Goal: Task Accomplishment & Management: Use online tool/utility

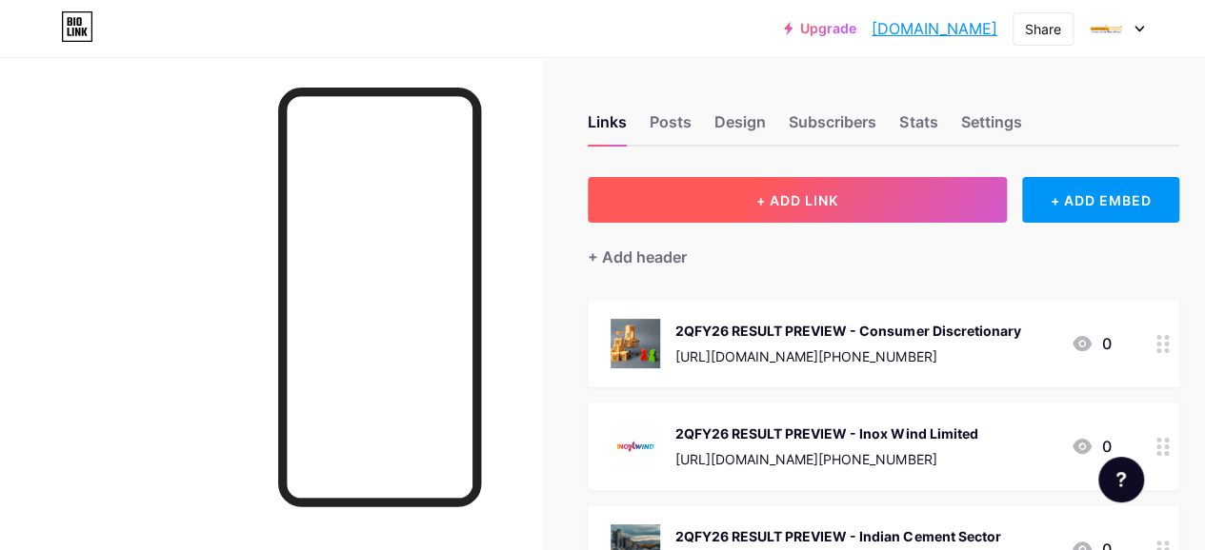
click at [754, 195] on button "+ ADD LINK" at bounding box center [797, 200] width 419 height 46
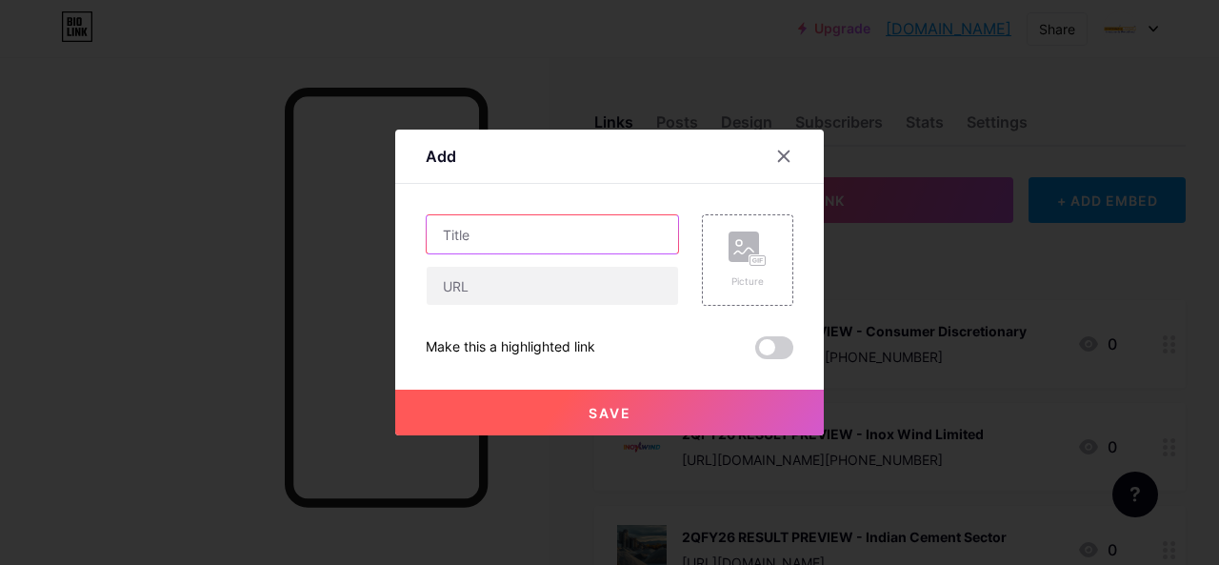
click at [488, 235] on input "text" at bounding box center [552, 234] width 251 height 38
paste input "RESULT UPDATE"
paste input "Tata Consultancy Services"
type input "RESULT UPDATE - Tata Consultancy Services"
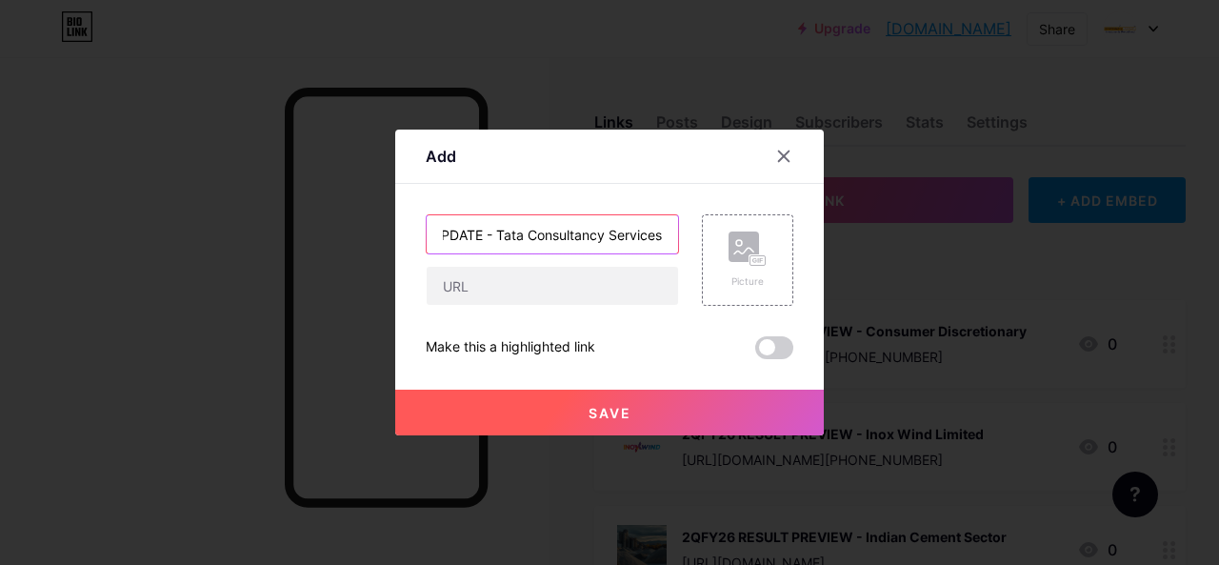
scroll to position [0, 0]
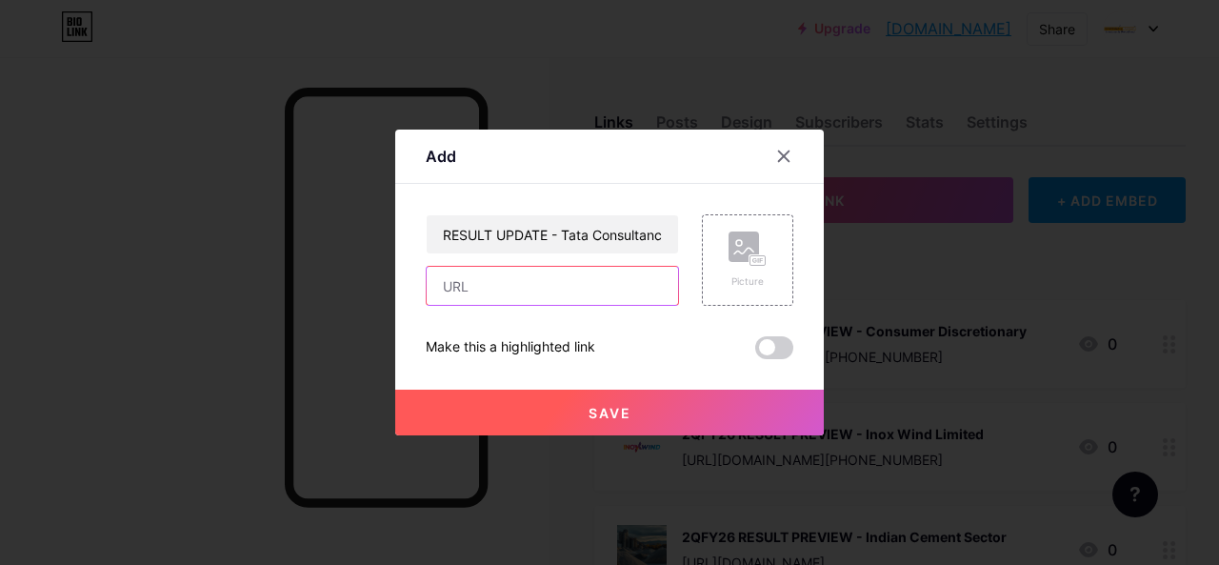
click at [534, 275] on input "text" at bounding box center [552, 286] width 251 height 38
paste input "[URL][DOMAIN_NAME][PHONE_NUMBER]"
type input "[URL][DOMAIN_NAME][PHONE_NUMBER]"
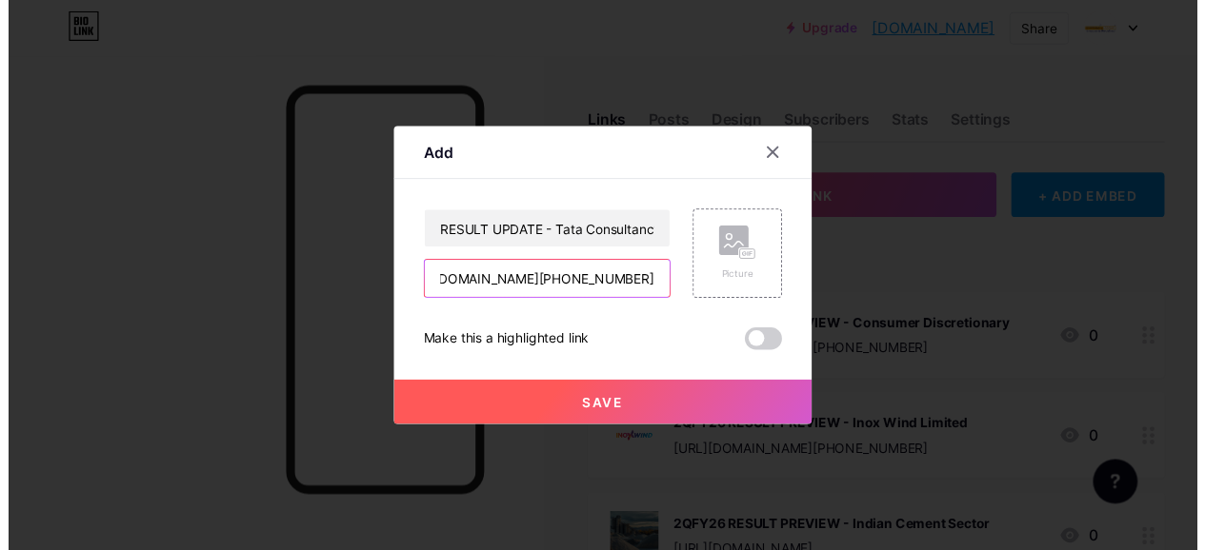
scroll to position [0, 0]
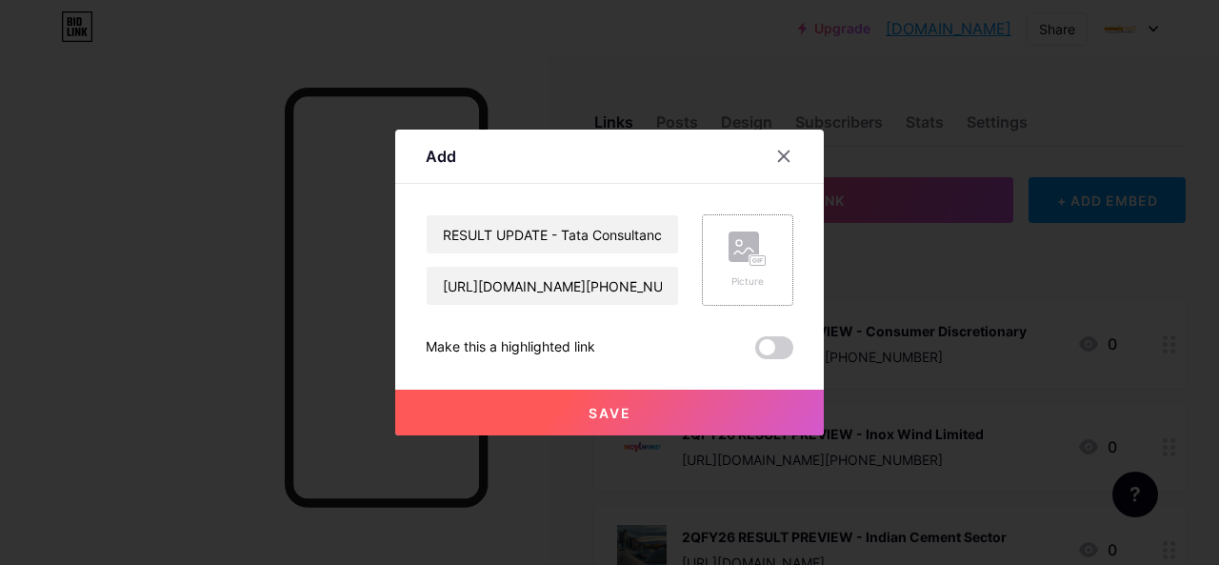
click at [775, 280] on div "Picture" at bounding box center [747, 259] width 91 height 91
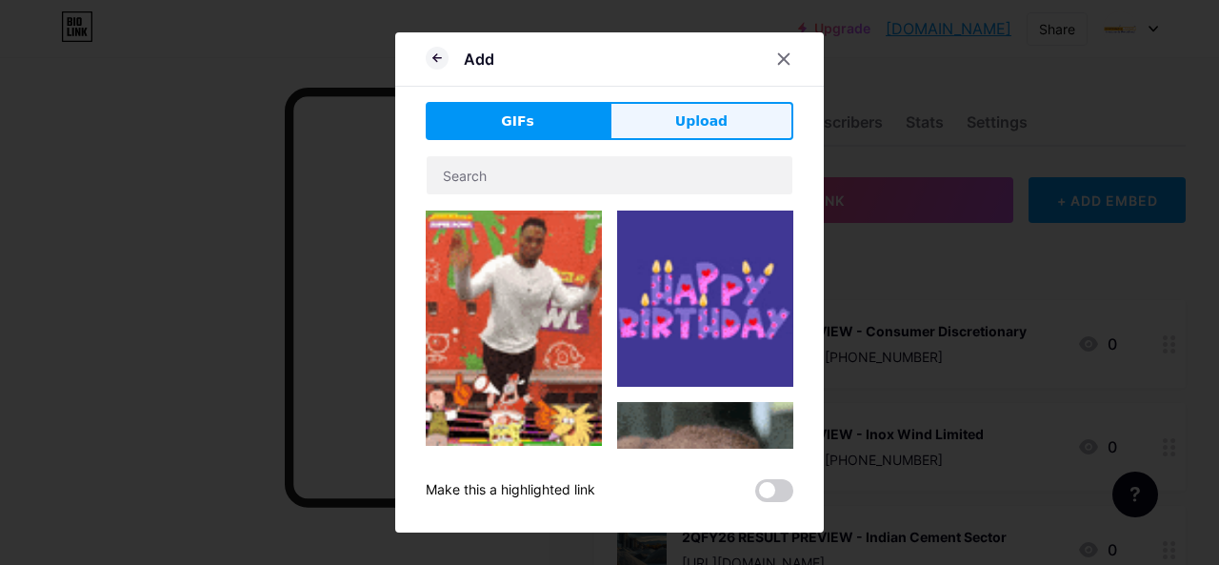
click at [725, 121] on button "Upload" at bounding box center [701, 121] width 184 height 38
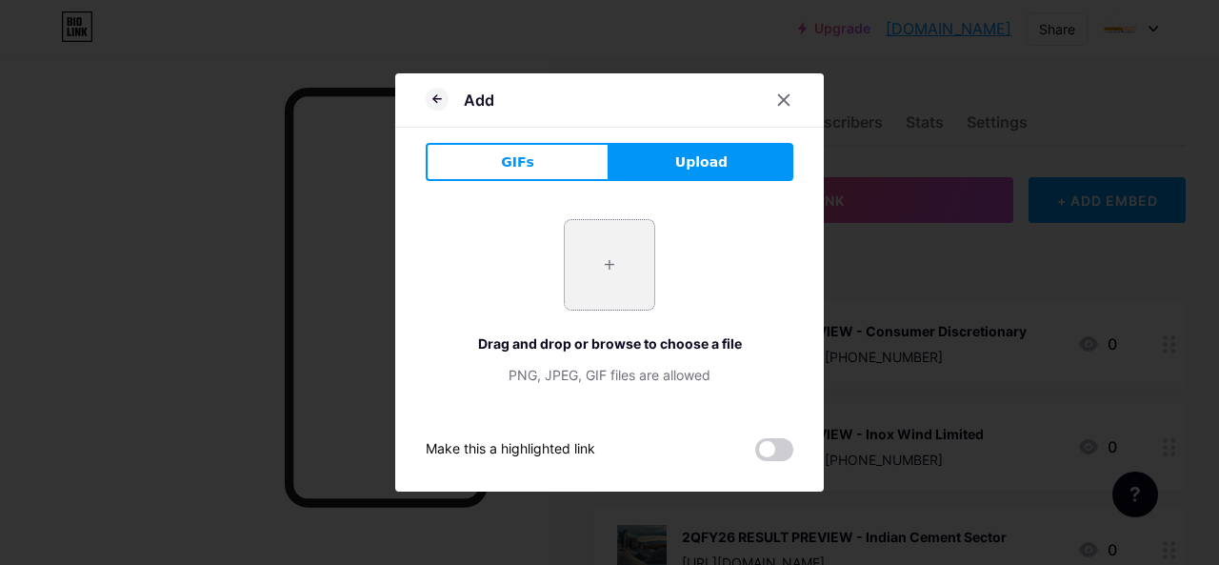
click at [623, 262] on input "file" at bounding box center [610, 265] width 90 height 90
type input "C:\fakepath\TCS Ltd.png"
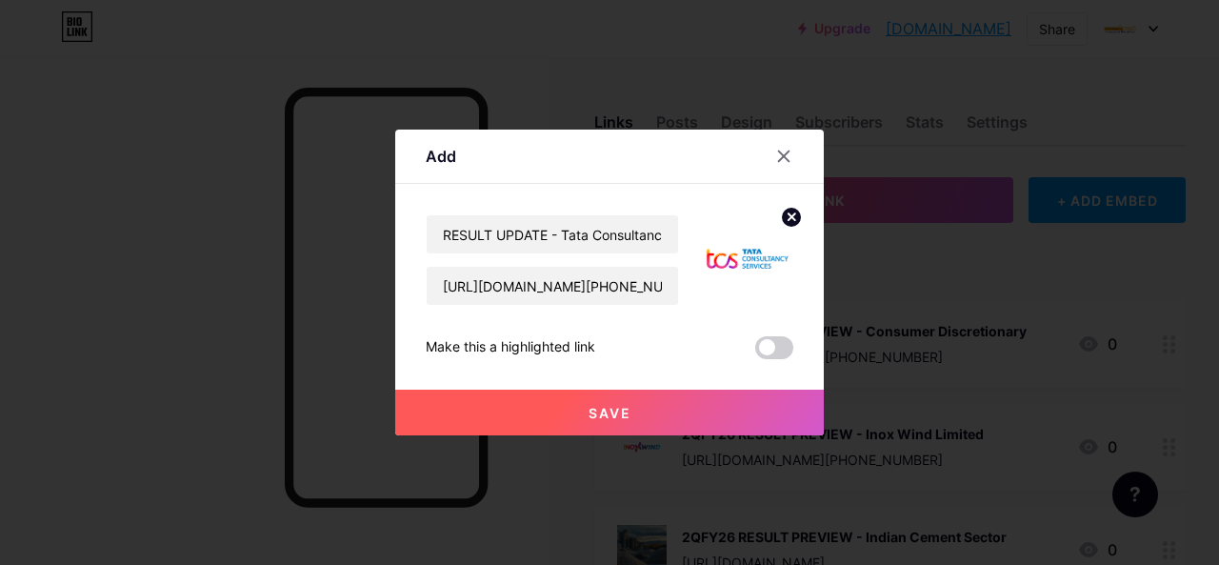
click at [638, 418] on button "Save" at bounding box center [609, 412] width 428 height 46
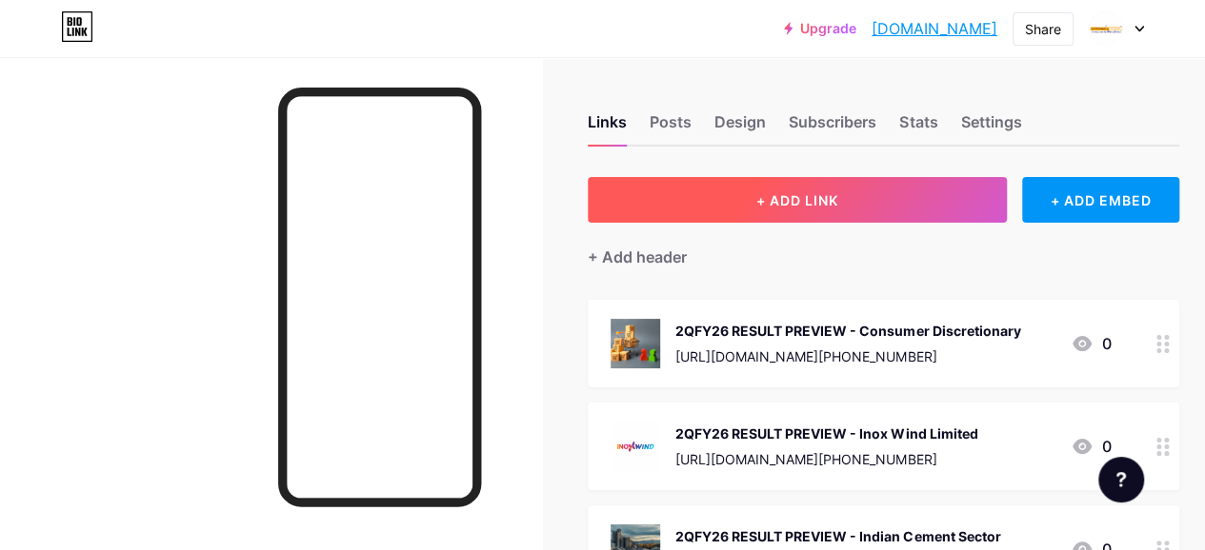
click at [778, 182] on button "+ ADD LINK" at bounding box center [797, 200] width 419 height 46
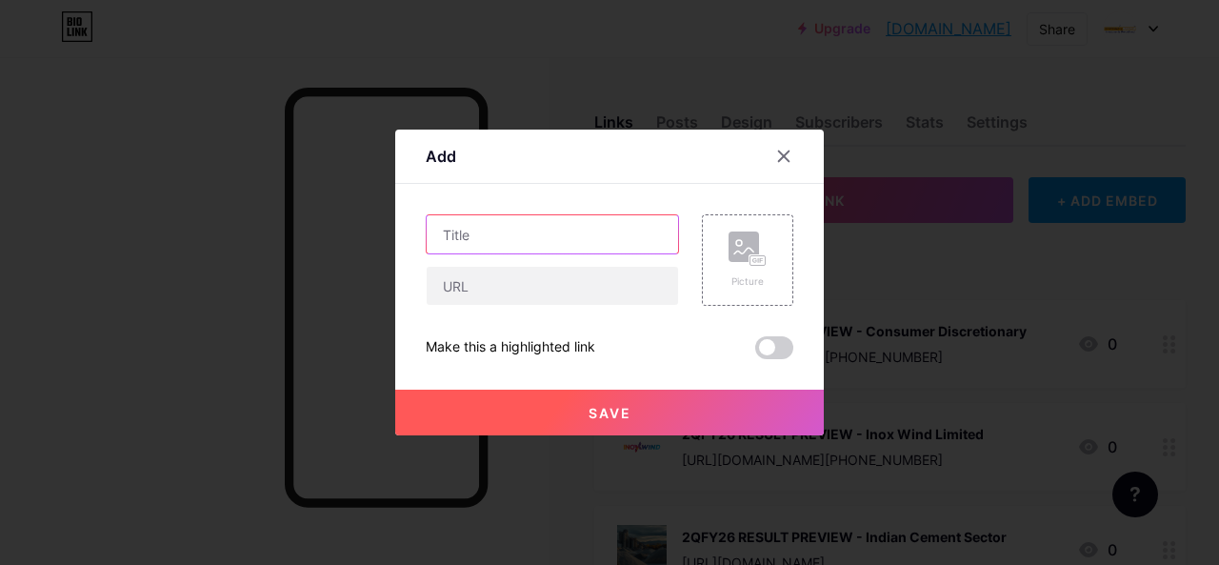
click at [556, 231] on input "text" at bounding box center [552, 234] width 251 height 38
paste input "MONTHLY BUSINESS TRACKER"
click at [666, 239] on input "MONTHLY BUSINESS TRACKER -" at bounding box center [552, 234] width 251 height 38
paste input "Life Insurance Monthly Business – [DATE]"
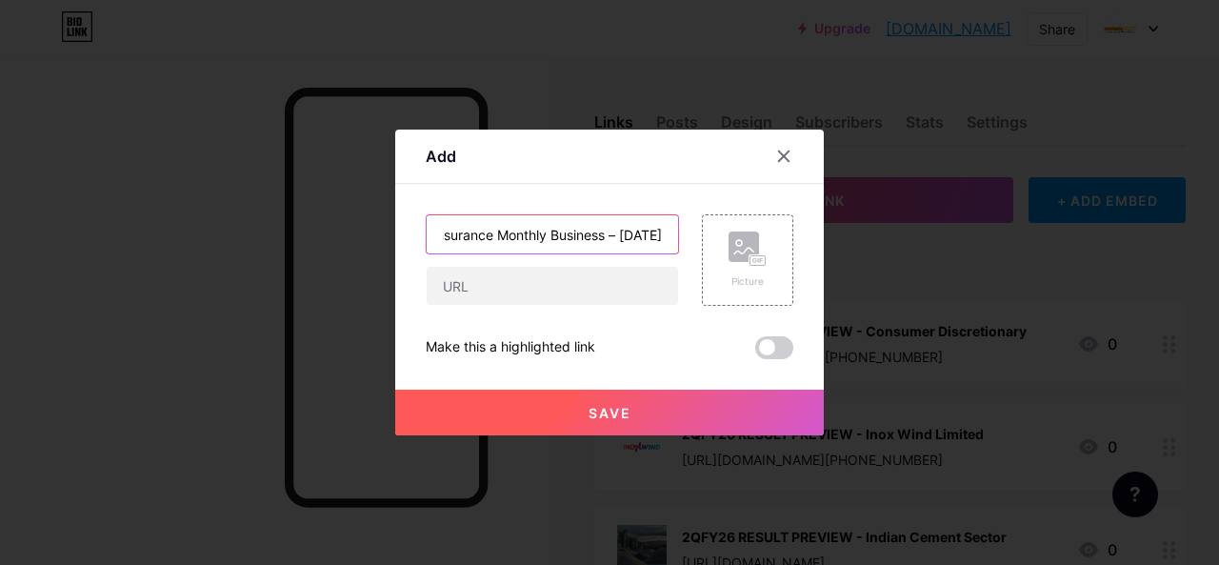
type input "MONTHLY BUSINESS TRACKER - Life Insurance Monthly Business – [DATE]"
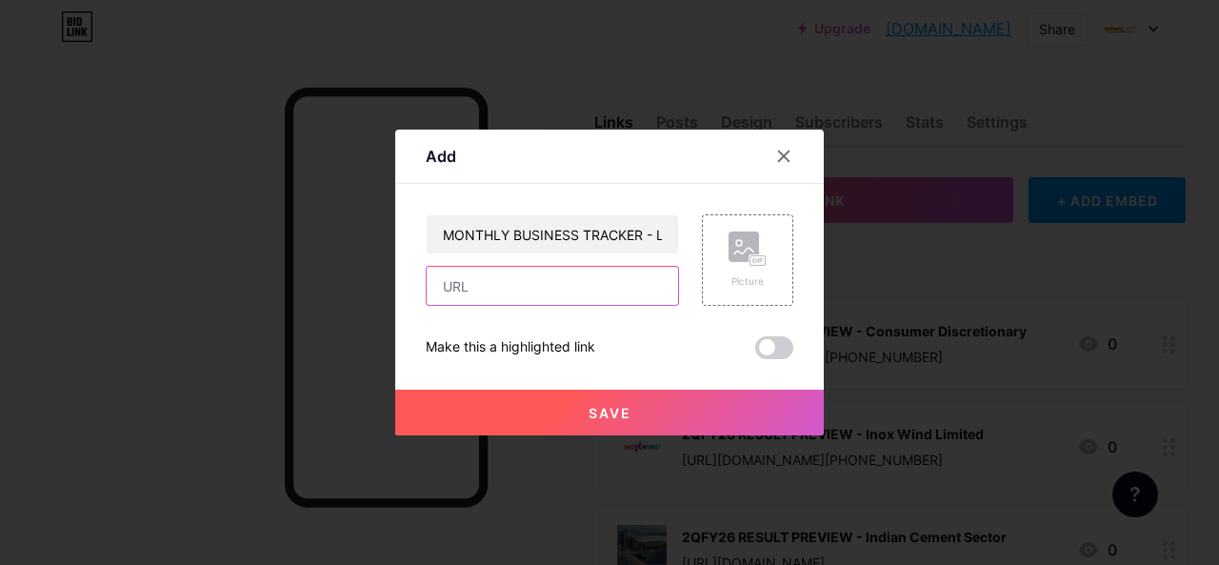
click at [494, 282] on input "text" at bounding box center [552, 286] width 251 height 38
paste input "[URL][DOMAIN_NAME][DATE]"
type input "[URL][DOMAIN_NAME][DATE]"
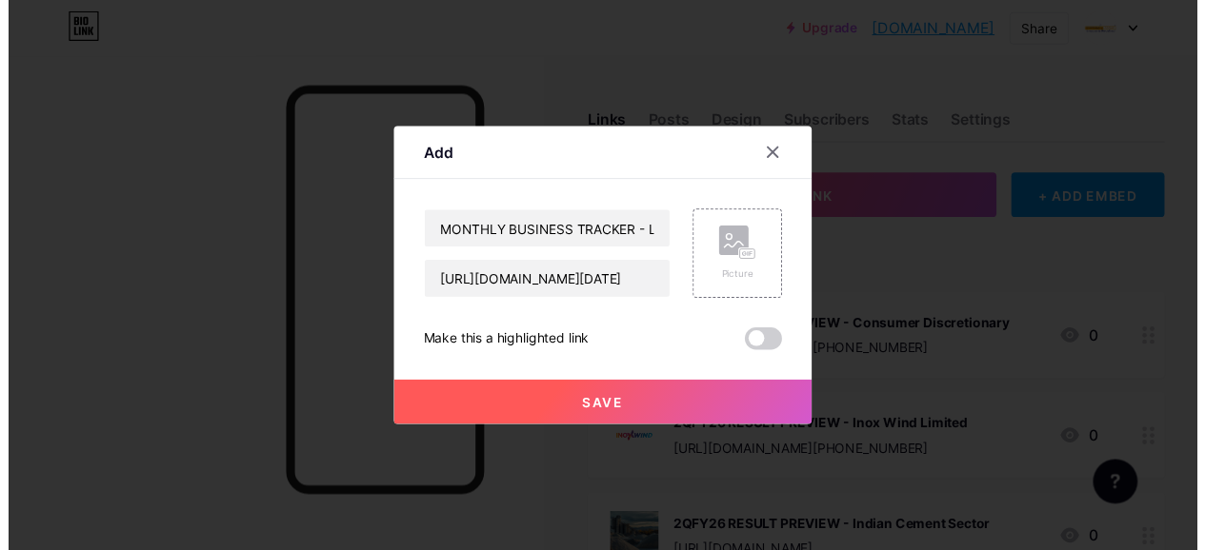
scroll to position [0, 0]
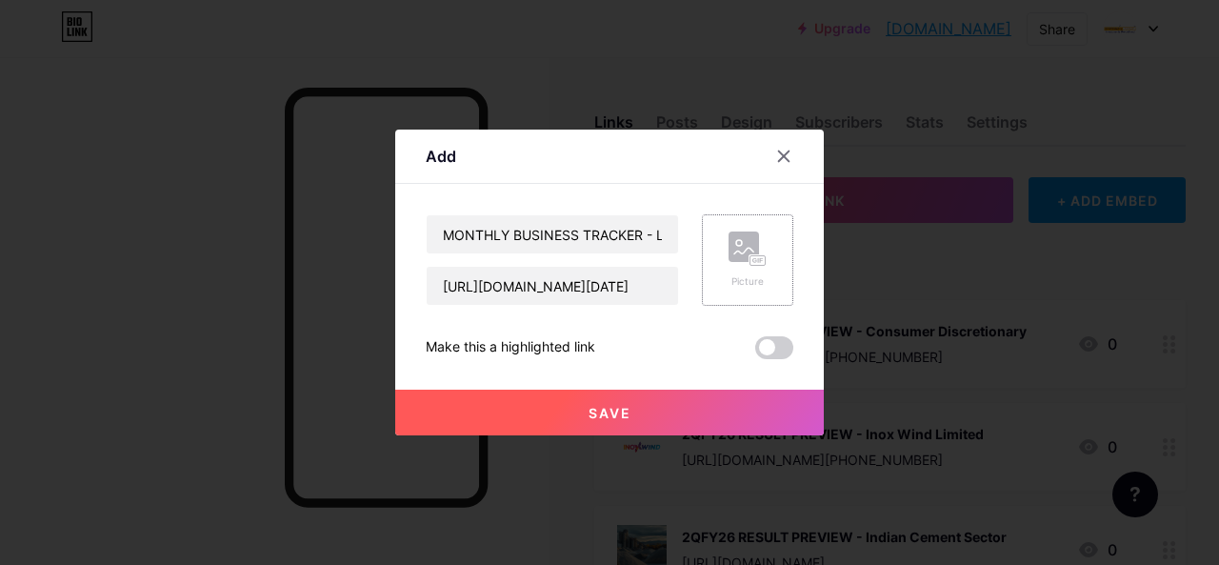
click at [781, 243] on div "Picture" at bounding box center [747, 259] width 91 height 91
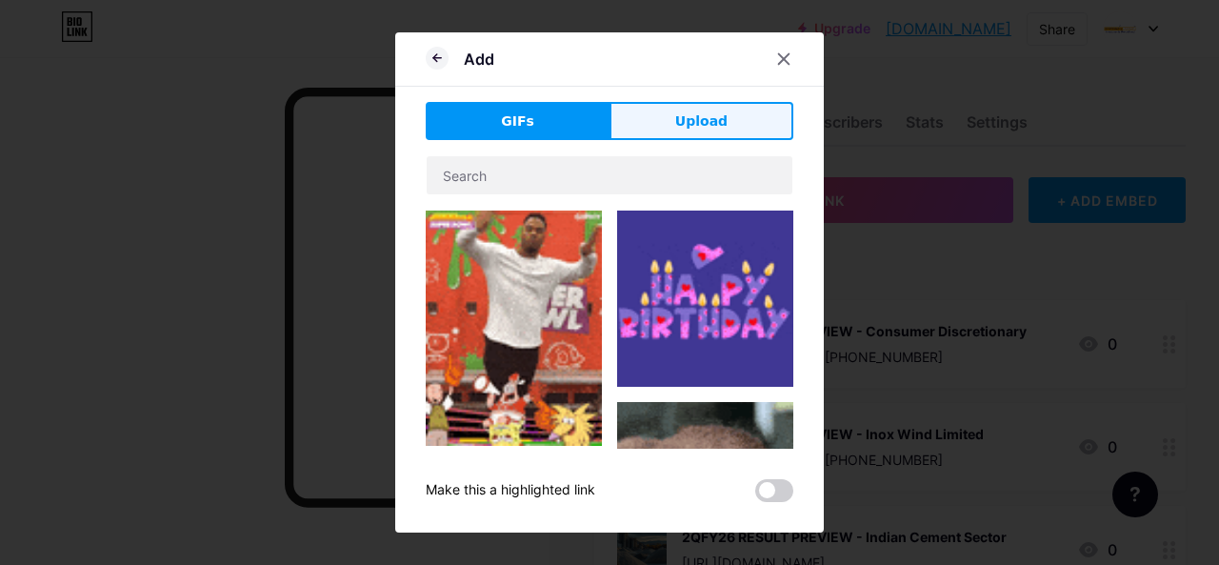
click at [674, 123] on button "Upload" at bounding box center [701, 121] width 184 height 38
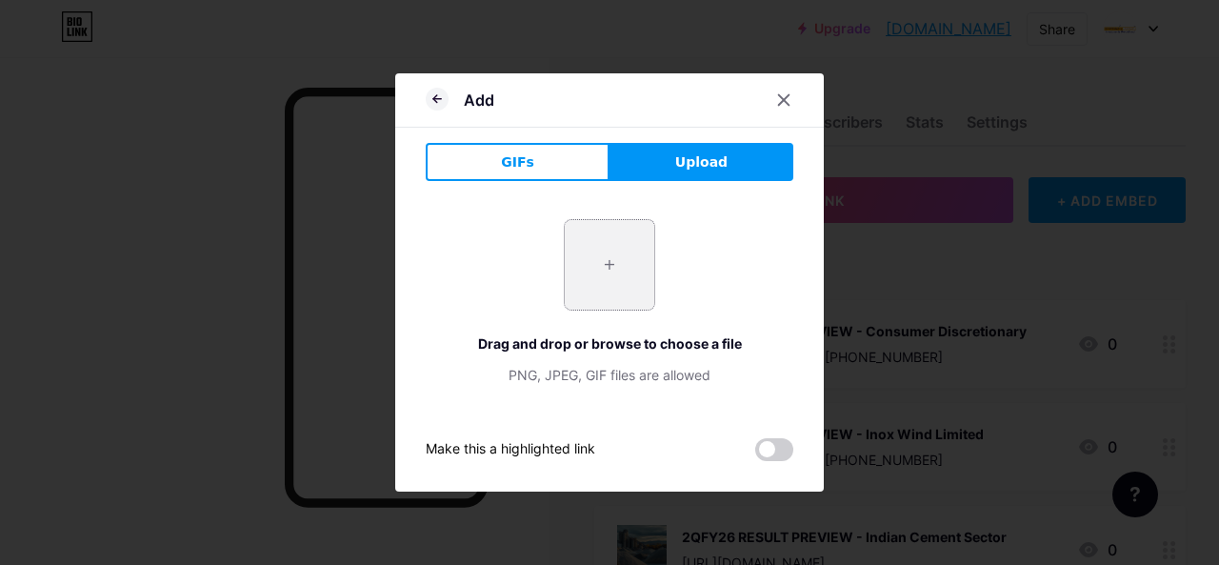
click at [625, 270] on input "file" at bounding box center [610, 265] width 90 height 90
click at [613, 258] on span at bounding box center [610, 265] width 30 height 30
click at [613, 258] on span at bounding box center [609, 264] width 25 height 25
click at [674, 170] on button "Upload" at bounding box center [701, 162] width 184 height 38
click at [618, 256] on input "file" at bounding box center [610, 265] width 90 height 90
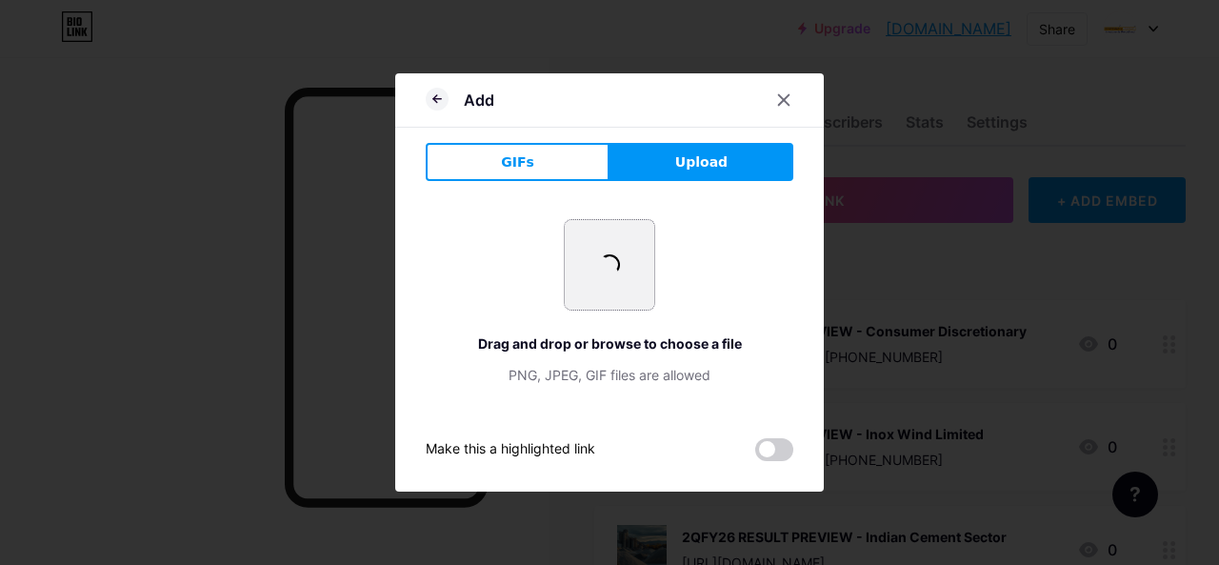
type input "C:\fakepath\LIFE I.jpg"
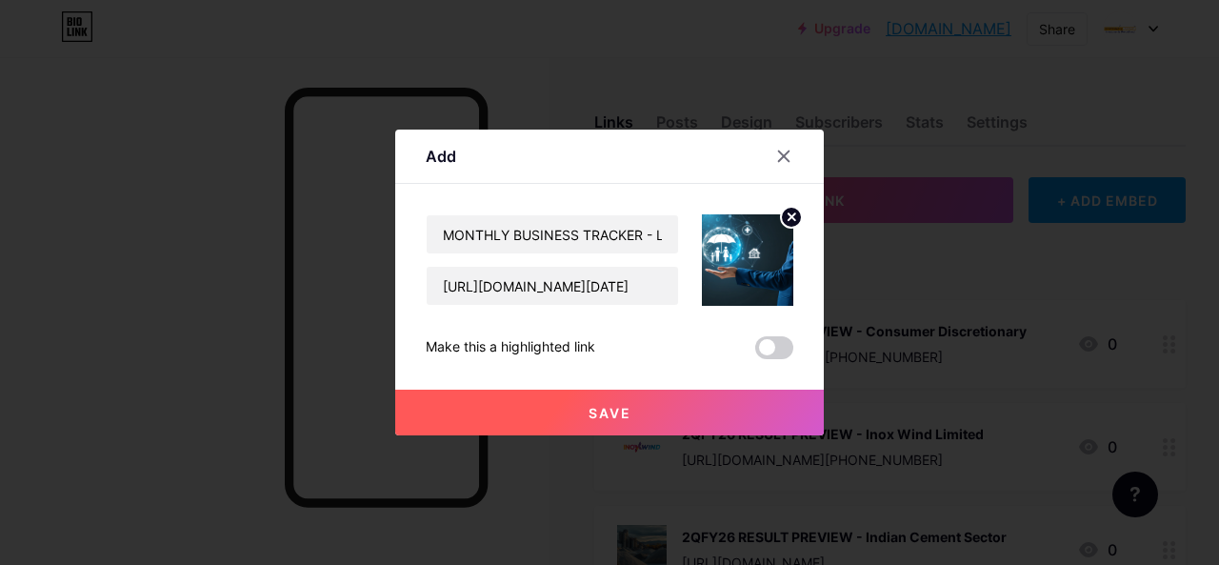
click at [606, 408] on span "Save" at bounding box center [609, 413] width 43 height 16
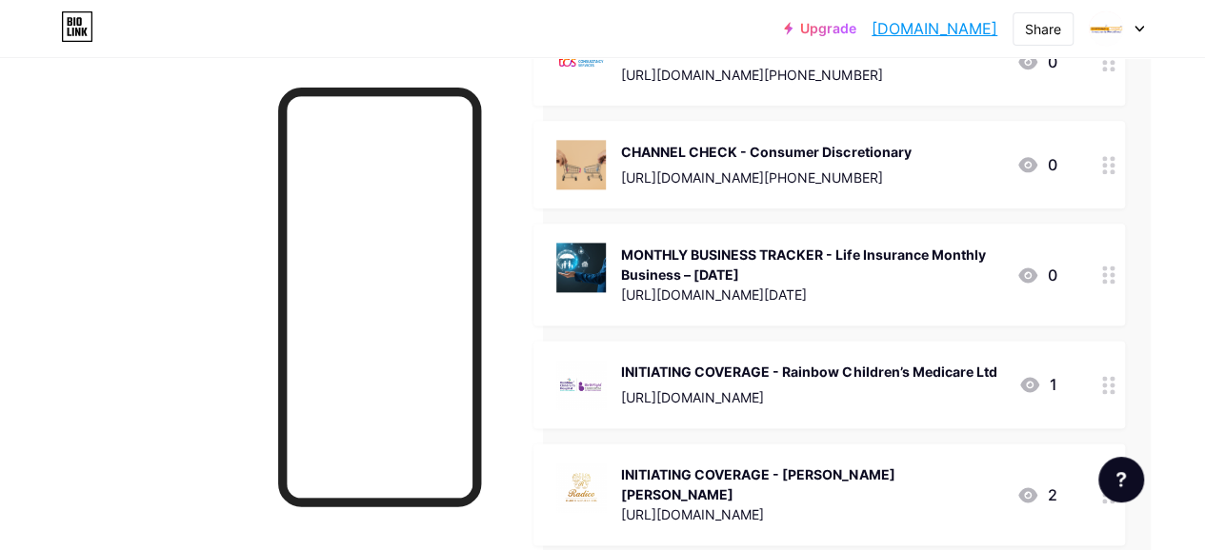
scroll to position [0, 61]
